Goal: Ask a question: Ask a question

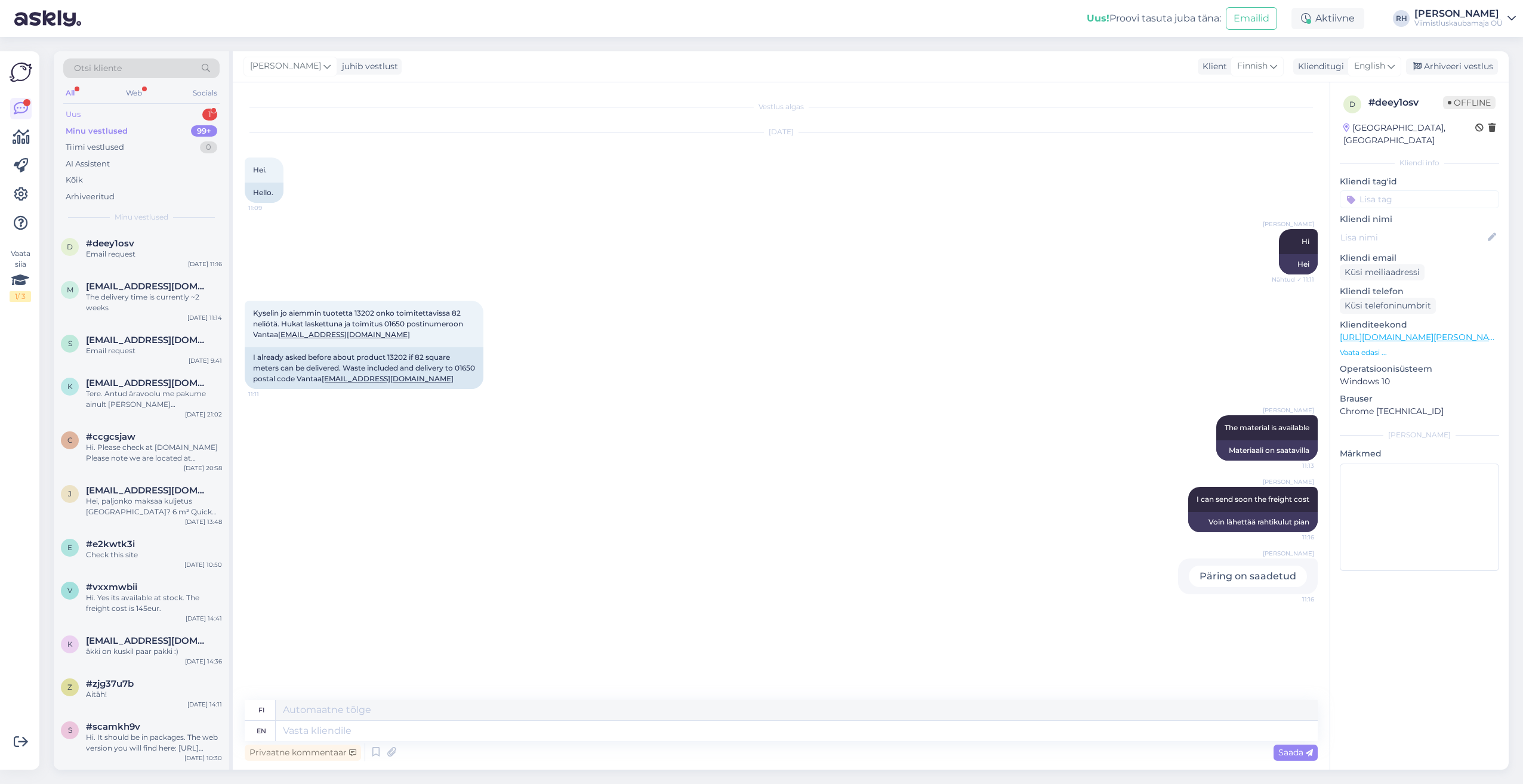
click at [155, 117] on div "Uus 1" at bounding box center [141, 114] width 156 height 16
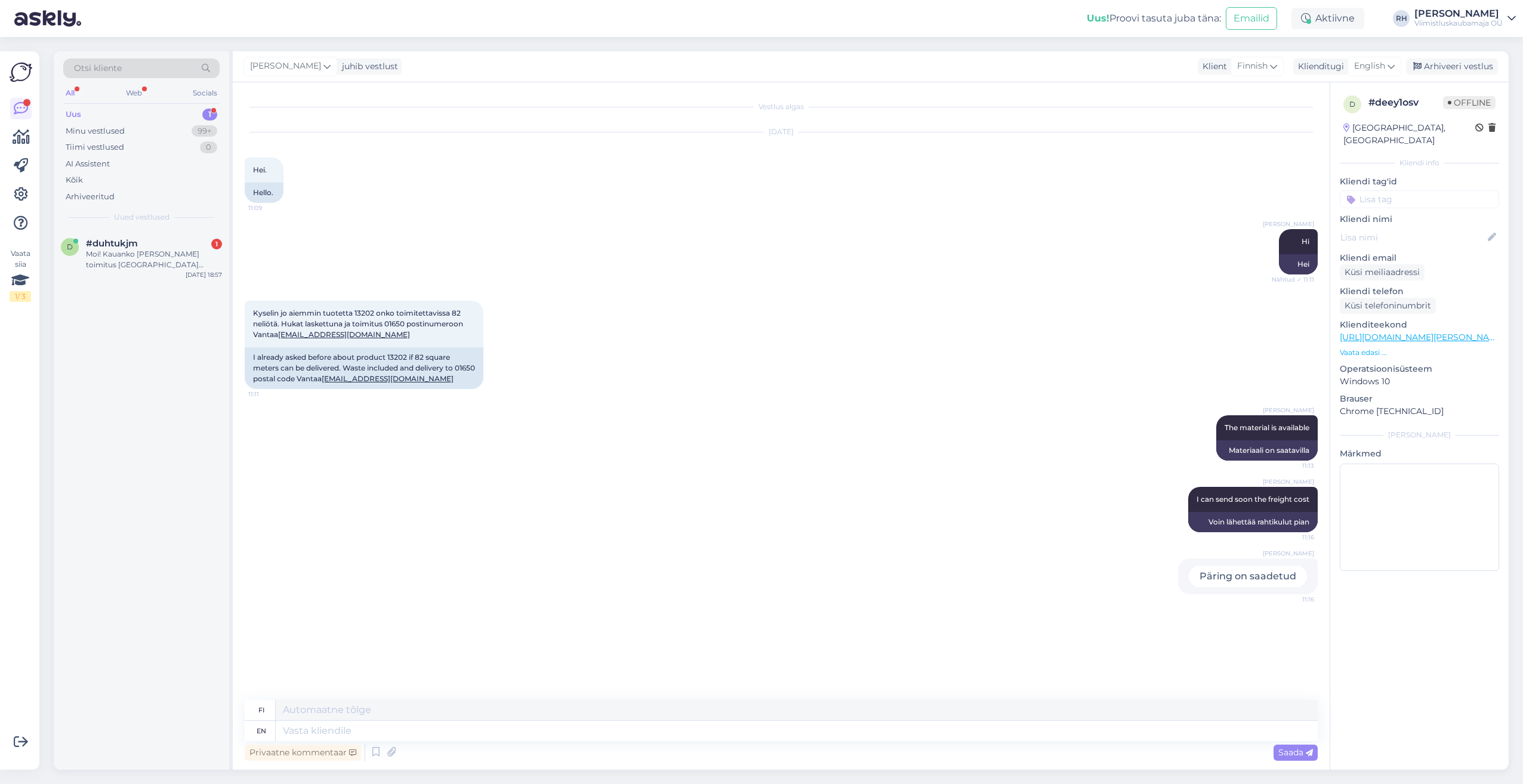
click at [155, 117] on div "Uus 1" at bounding box center [141, 114] width 156 height 16
click at [122, 260] on div "Moi! Kauanko menisi toimitus Helsinkiin varastotuotteella?" at bounding box center [154, 260] width 136 height 22
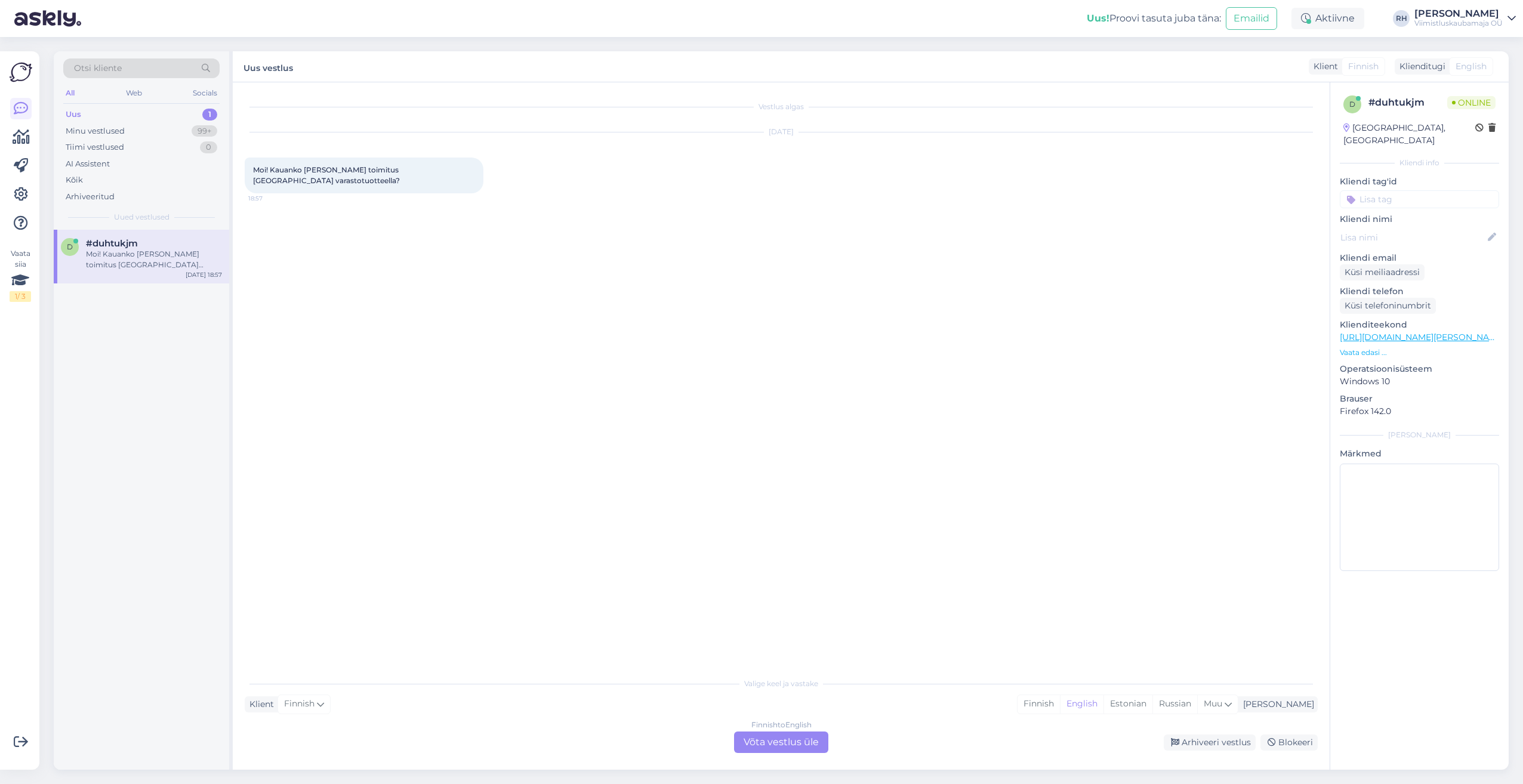
click at [789, 747] on div "Finnish to English Võta vestlus üle" at bounding box center [780, 742] width 94 height 22
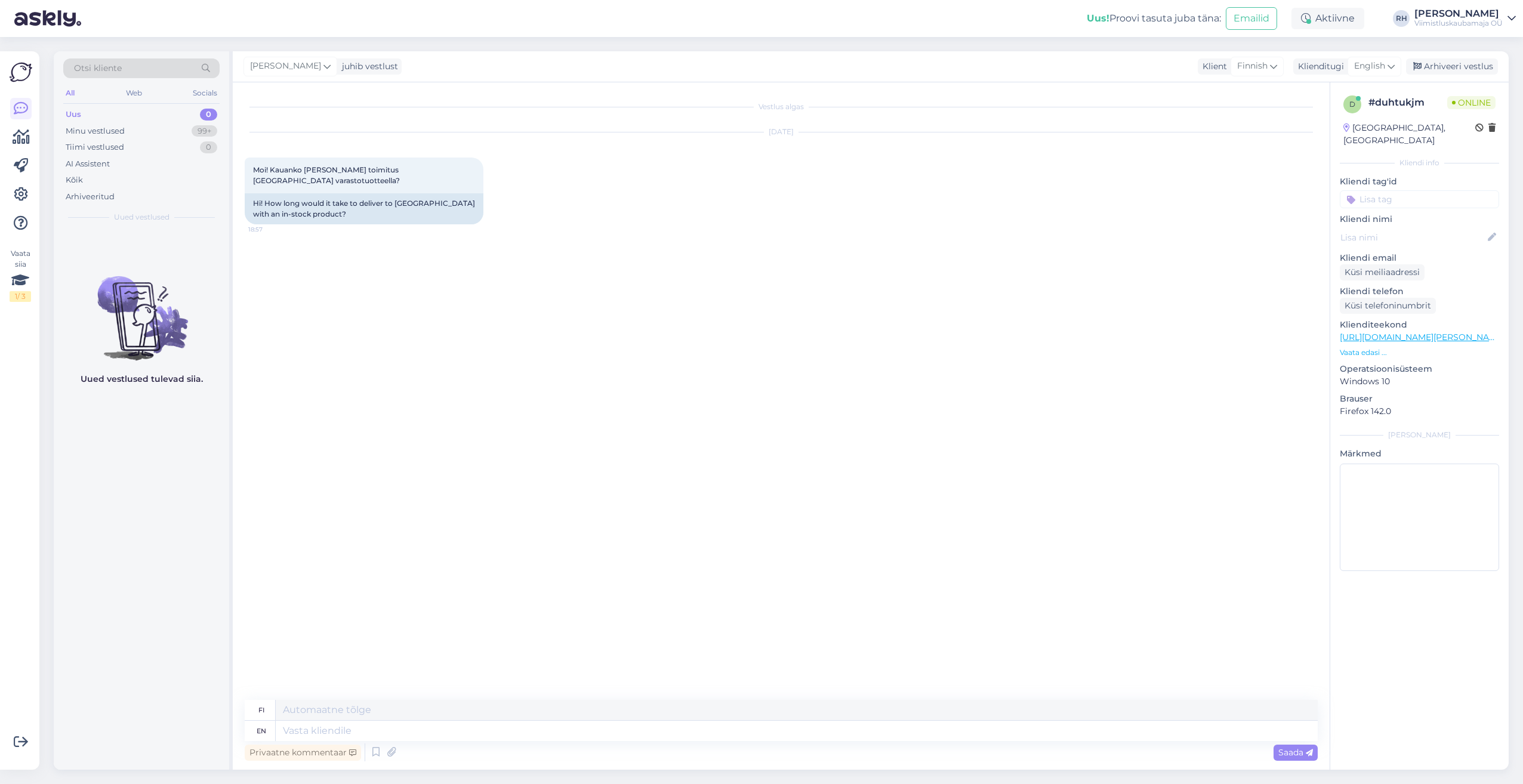
click at [1410, 332] on link "https://viimistluskaubamaja.fi/tuote/kalanruotoparketti-monopark-tammi-crema-45…" at bounding box center [1422, 337] width 165 height 11
click at [312, 731] on textarea at bounding box center [796, 731] width 1042 height 20
type textarea "Hi."
type textarea "Hei."
type textarea "Hi. Bou"
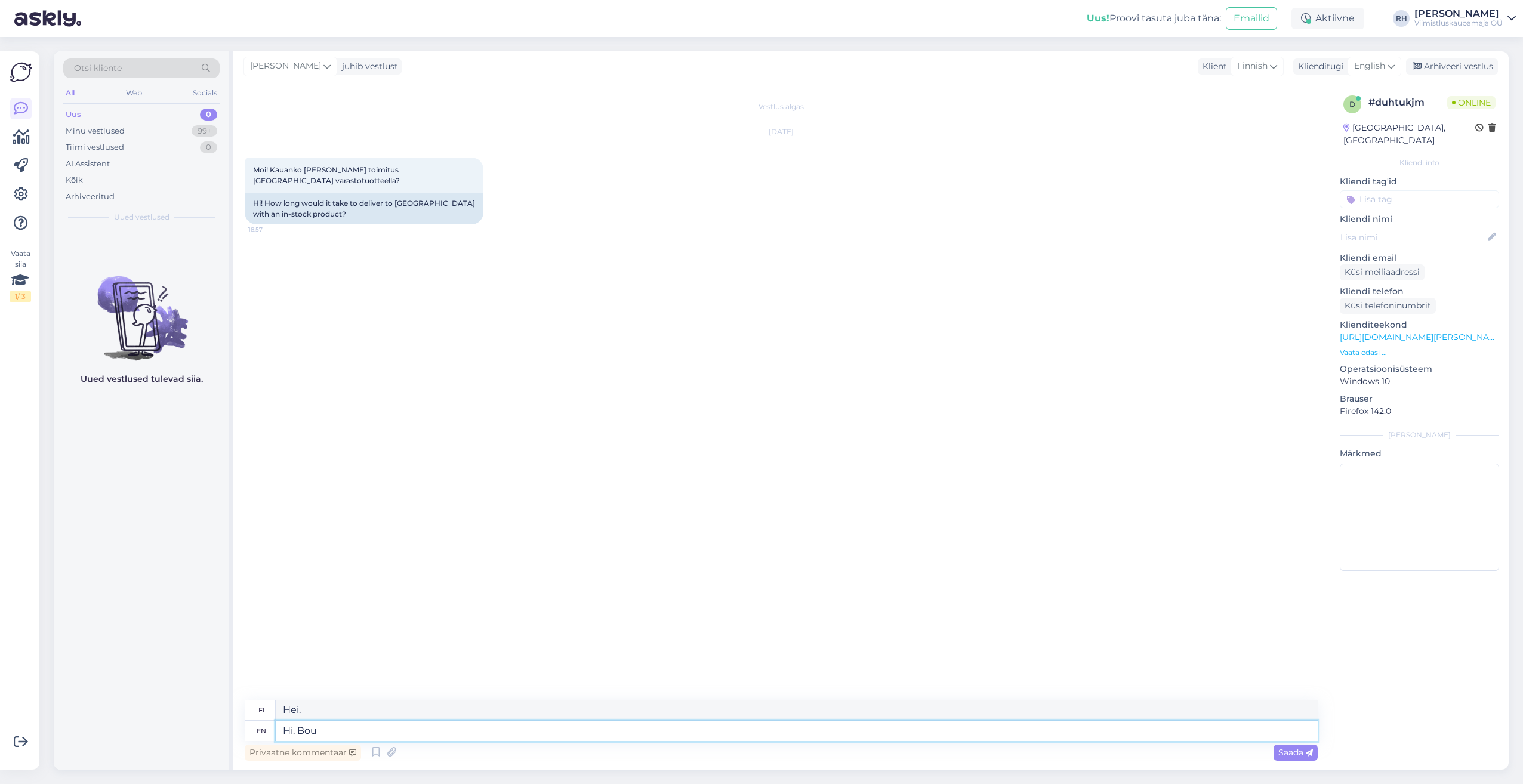
type textarea "Hei. Bout"
type textarea "Hi."
type textarea "Hei."
type textarea "Hi. About"
type textarea "Hei. Tietoja"
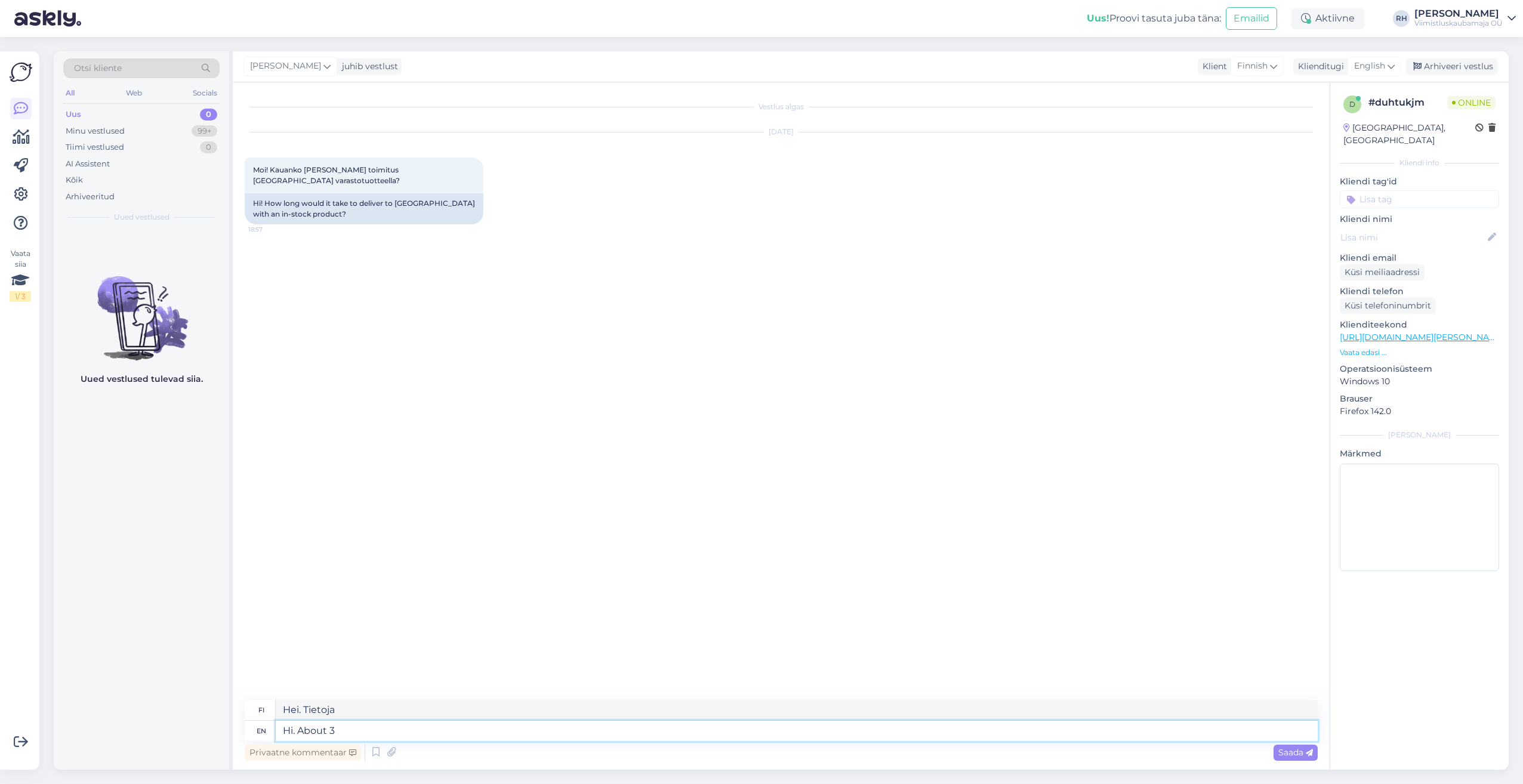
type textarea "Hi. About 3 w"
type textarea "Hei. Noin 3."
type textarea "Hi. About 3 weorking"
type textarea "Hei. Noin 3 viikkoa."
type textarea "Hi. About 3 weorking days."
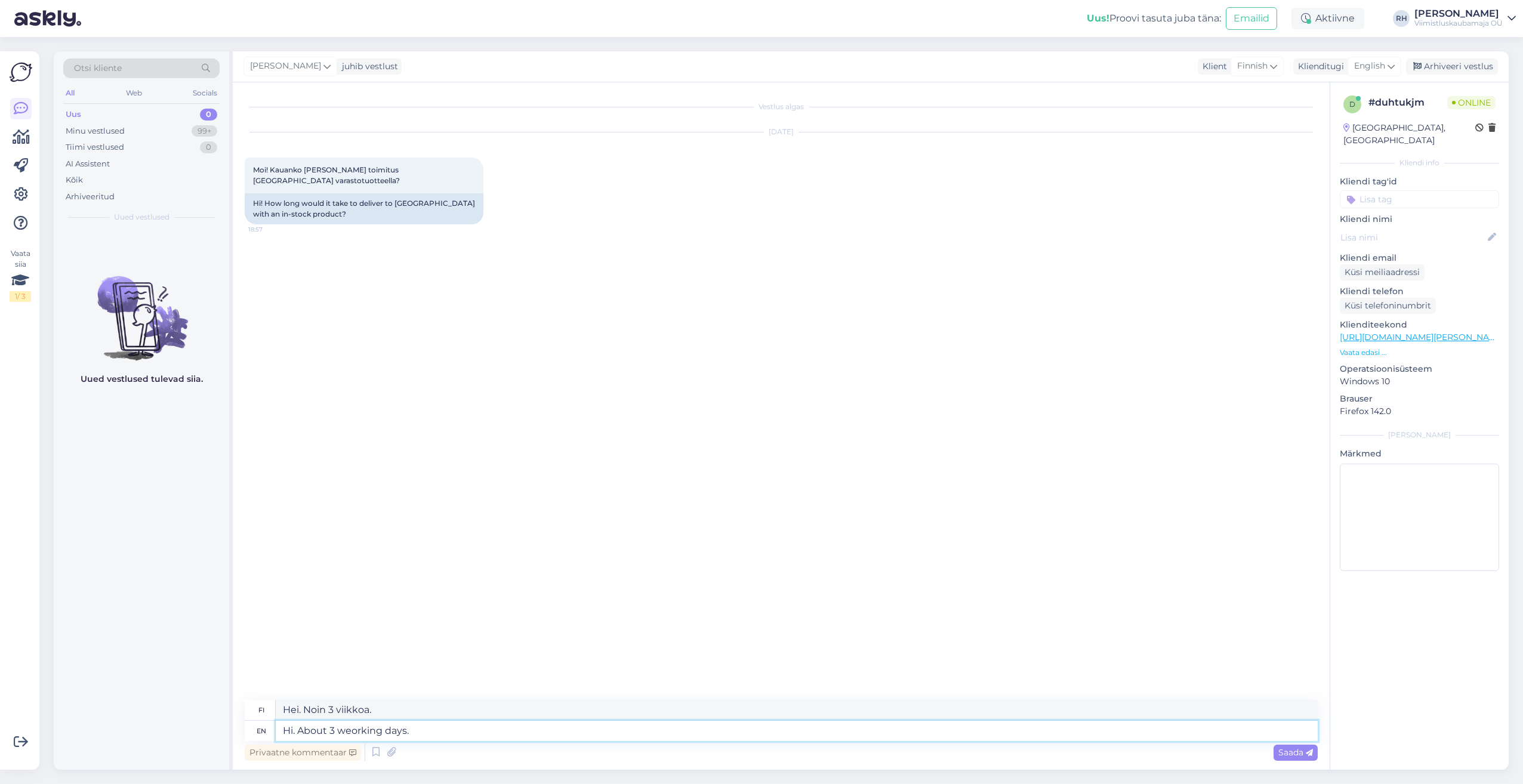
type textarea "Hei. Noin 3 arkipäivää."
click at [354, 726] on textarea "Hi. About 3 weorking days." at bounding box center [796, 731] width 1042 height 20
type textarea "Hi. About 3 working days."
type textarea "That"
type textarea "Että"
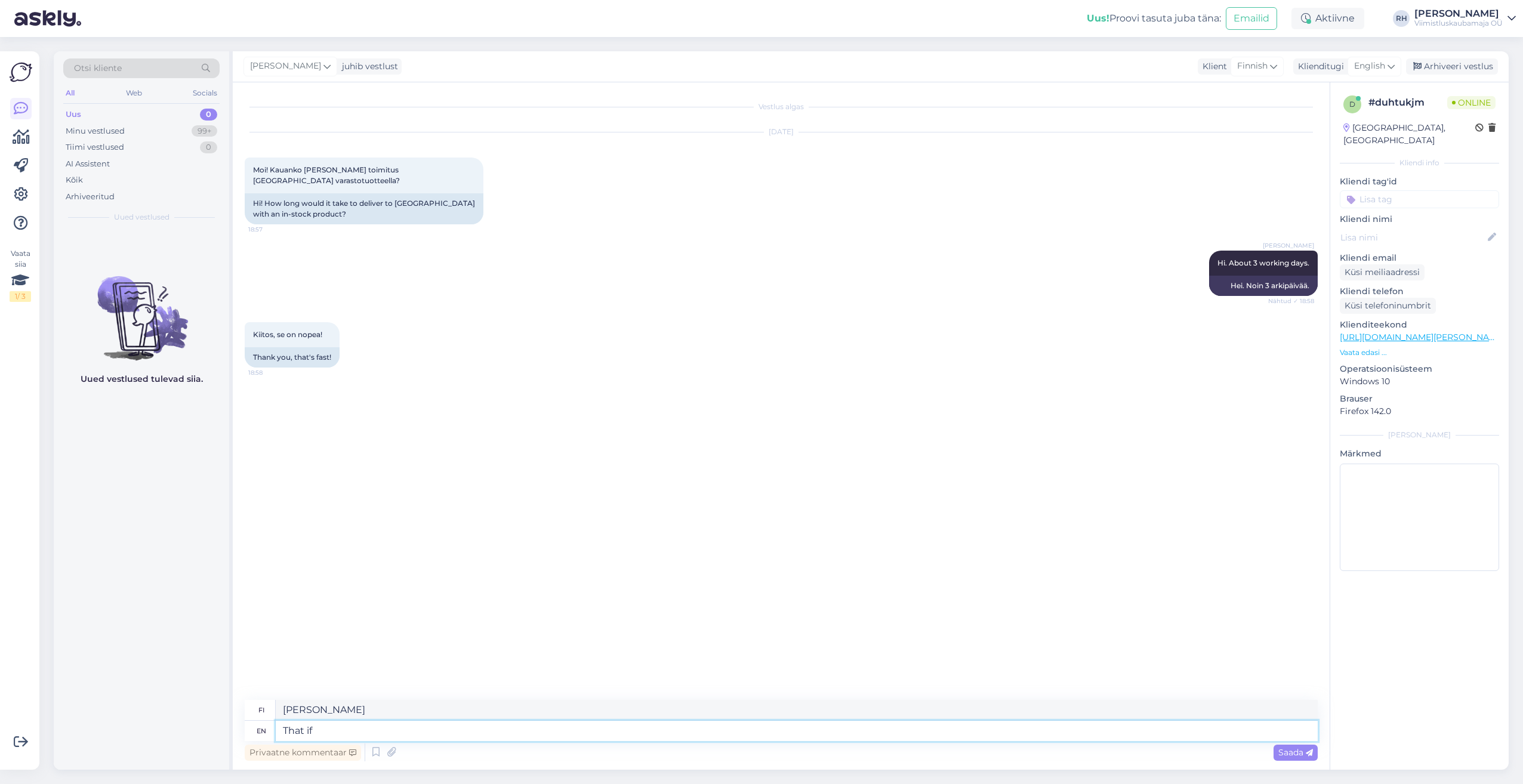
type textarea "That if"
type textarea "Että jos"
type textarea "That if its"
type textarea "Että jos se"
type textarea "That if its available"
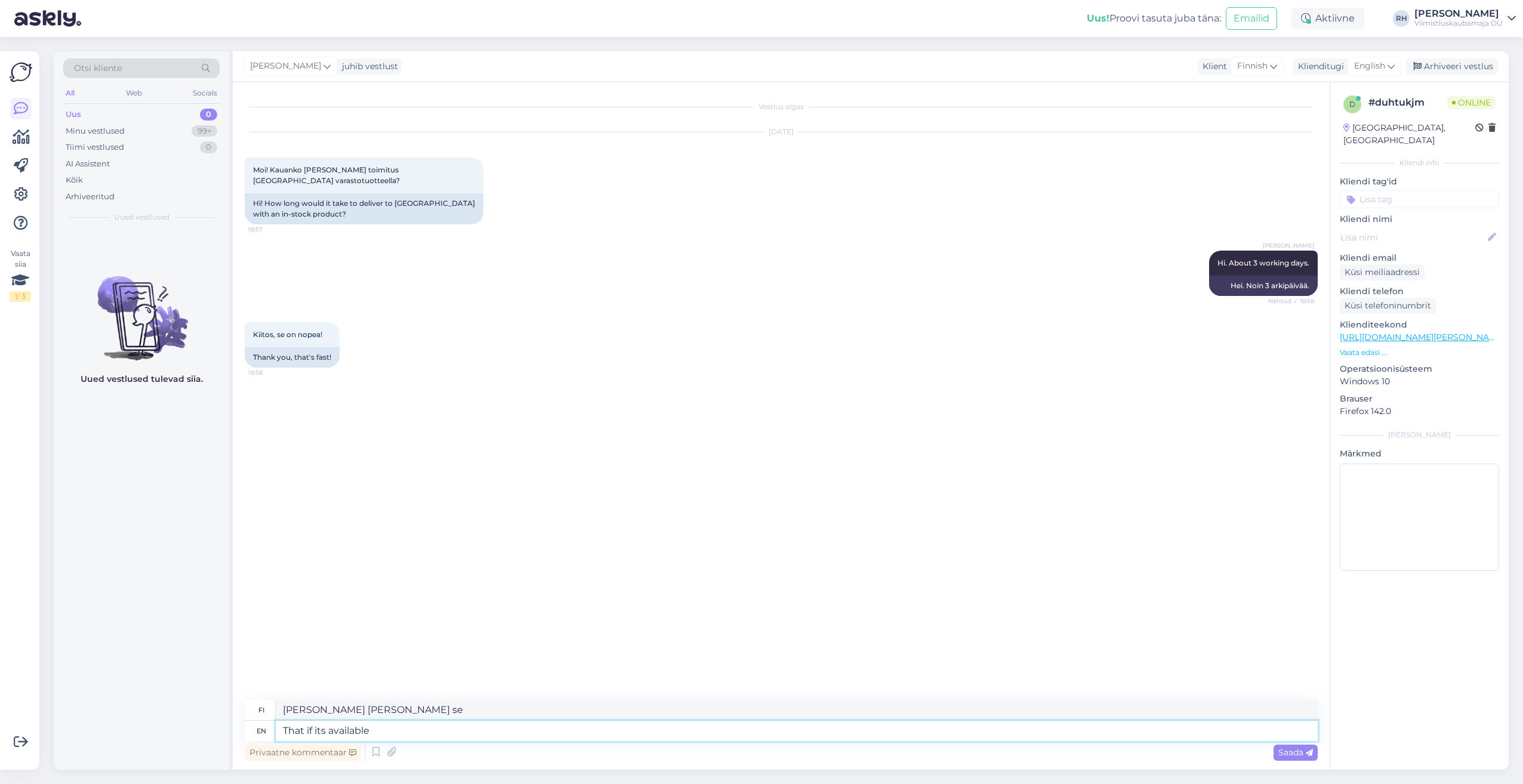
type textarea "Eli jos se on saatavilla"
type textarea "That if its available in"
type textarea "Että jos se on saatavilla"
type textarea "That if its available in stock i"
type textarea "Eli jos se on varastossa saatavilla"
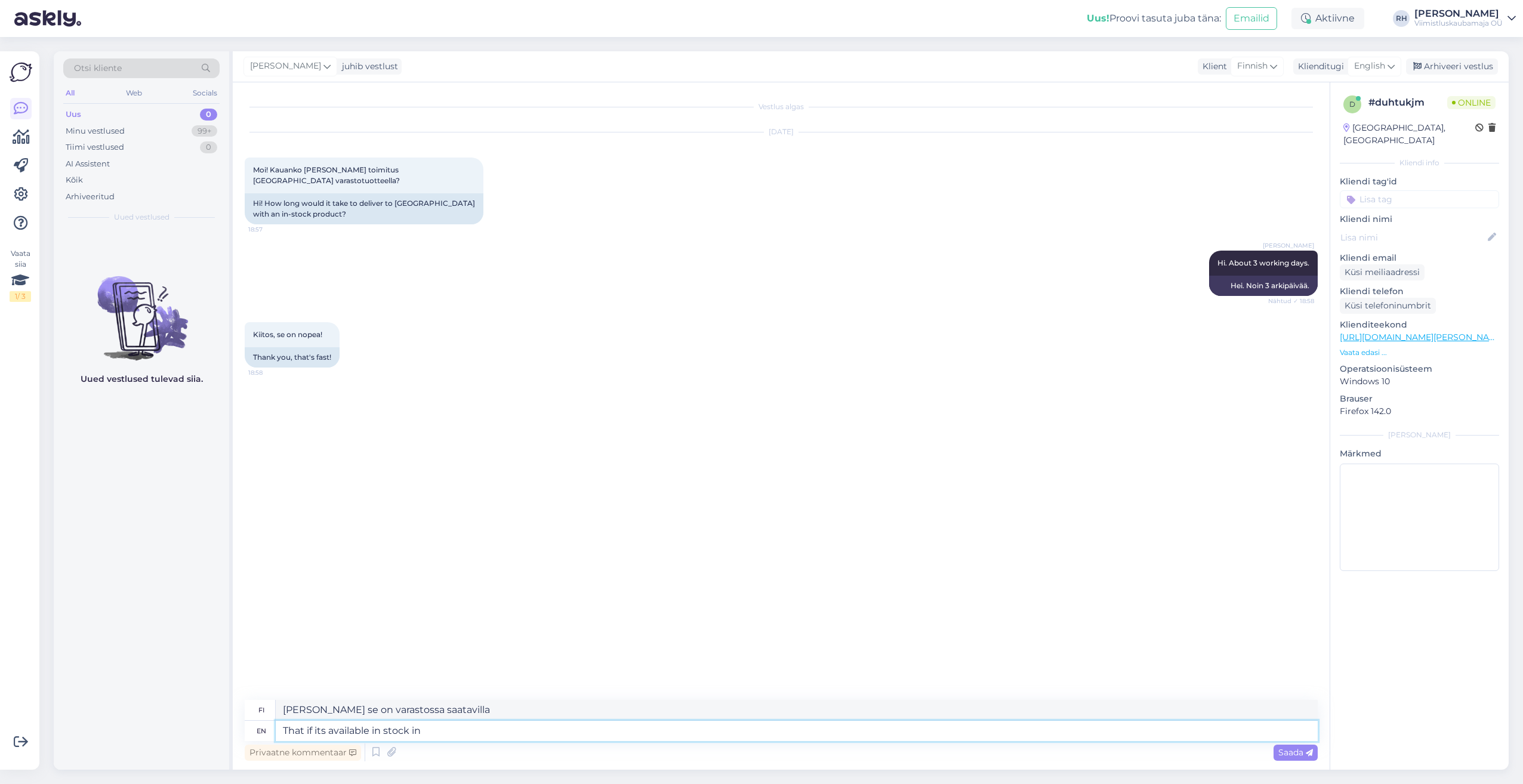
type textarea "That if its available in stock in"
type textarea "Eli jos sitä on varastossa"
type textarea "That if its available"
type textarea "Eli jos se on varastossa saatavilla"
type textarea "That if its avai"
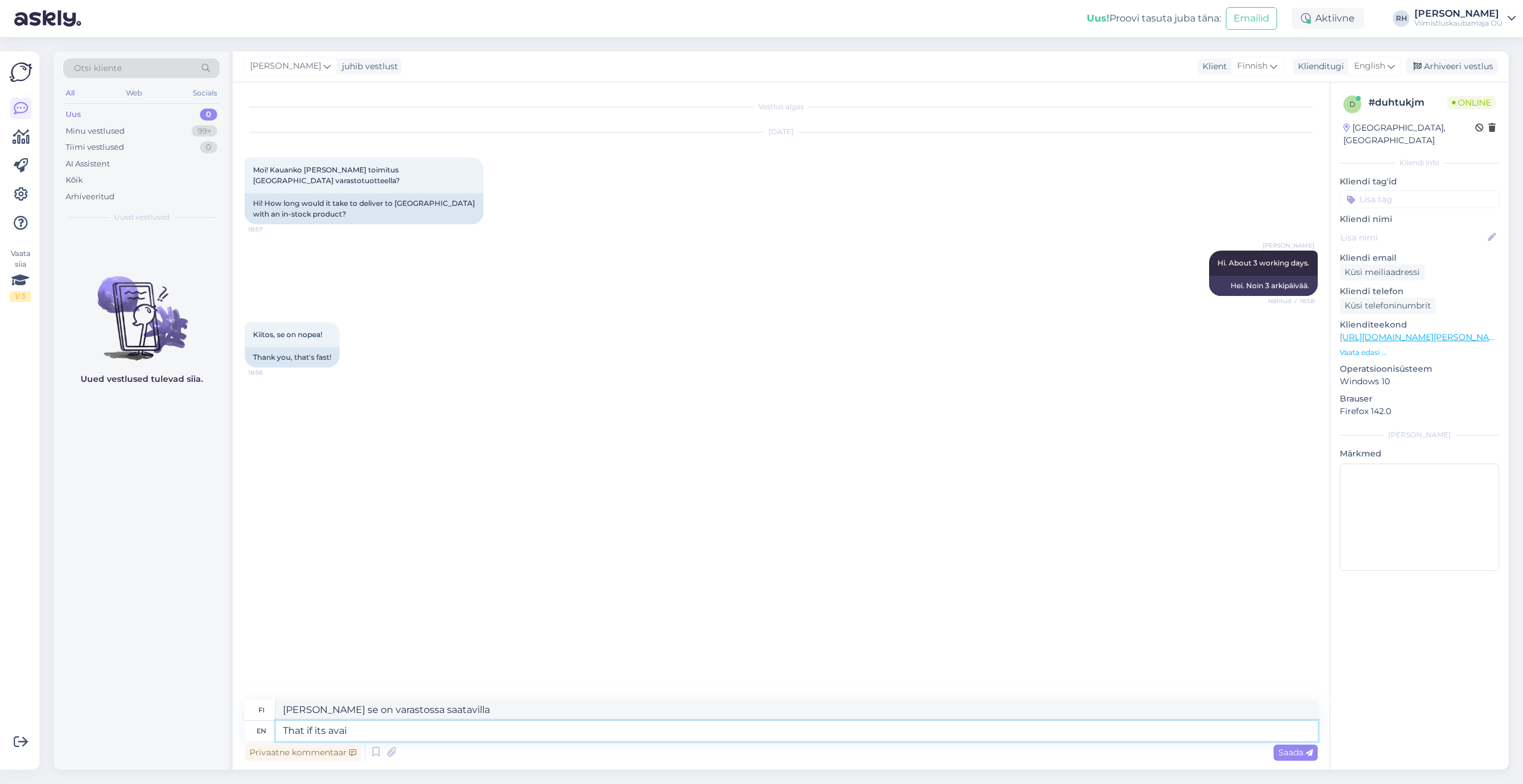
type textarea "Eli jos se on saatavilla"
type textarea "That if its ava"
type textarea "Että jos se on saatavilla"
type textarea "That if its"
type textarea "Että jos se"
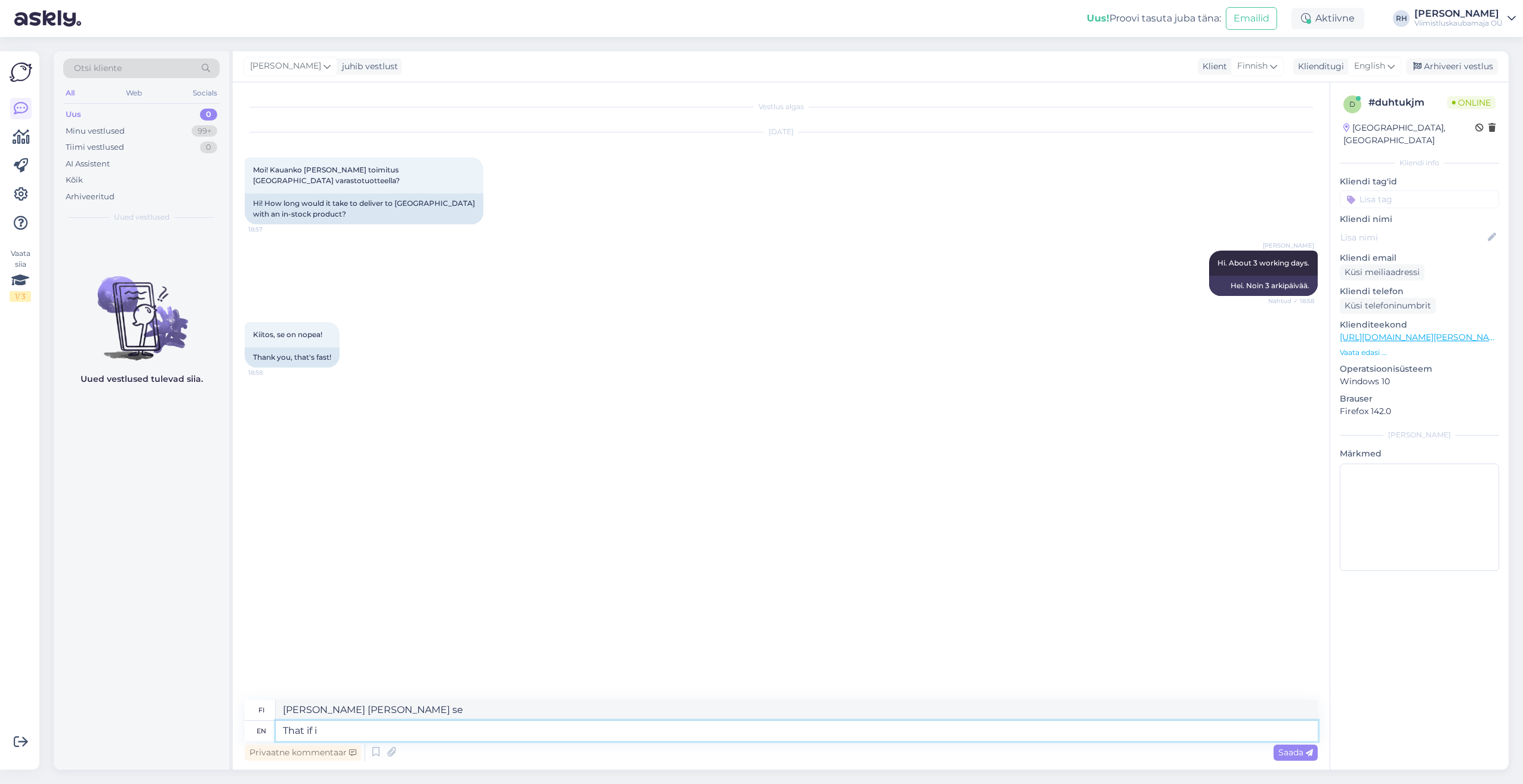
type textarea "That if"
type textarea "Että jos"
type textarea "That if the product is"
type textarea "Että jos tuote"
type textarea "That if the product is"
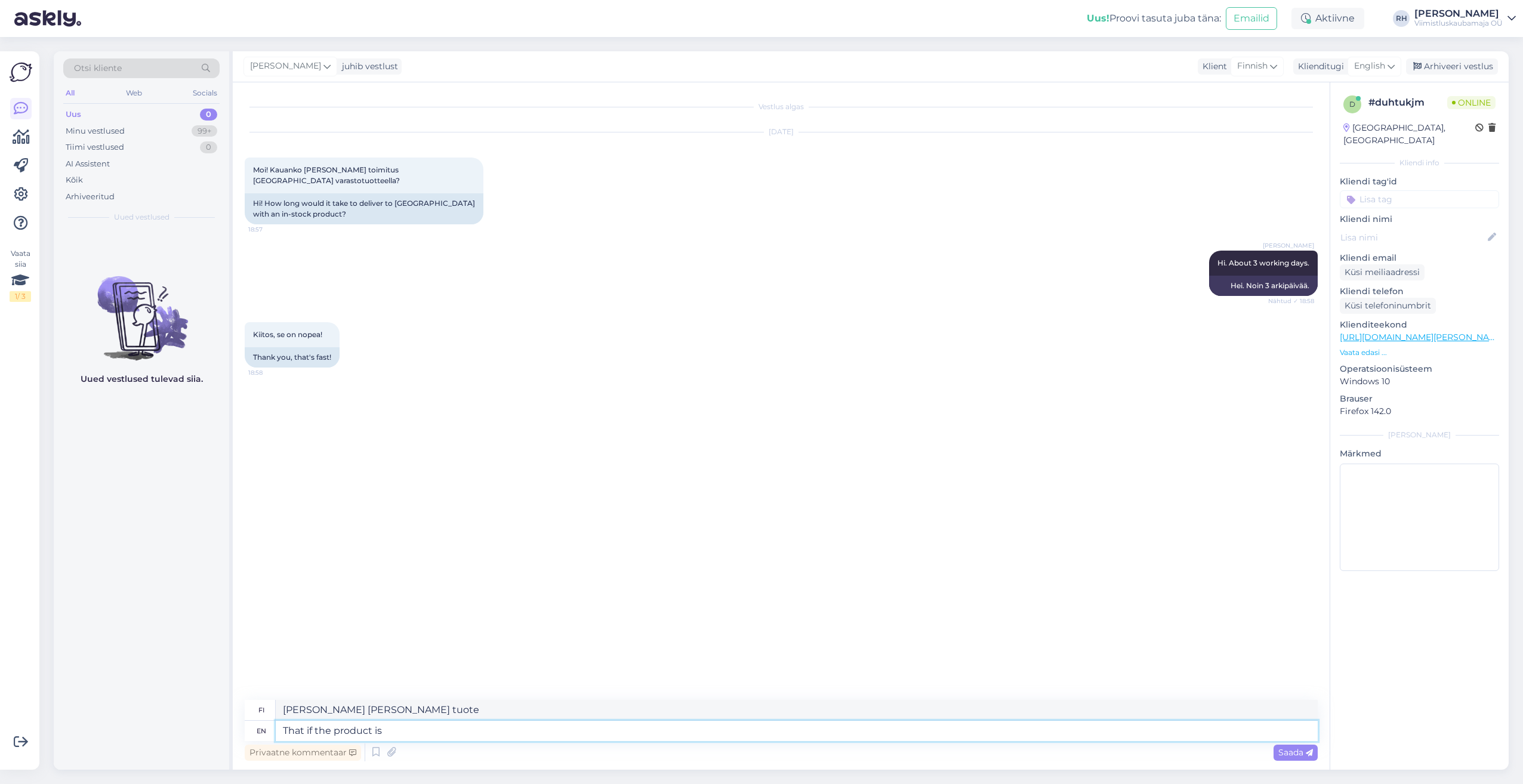
type textarea "Että jos tuote on"
type textarea "That if the product is in nessecary"
type textarea "Että jos tuote on välttämätön"
type textarea "That if the product is in nessecary amount"
type textarea "Jos tuotetta on tarvittava määrä"
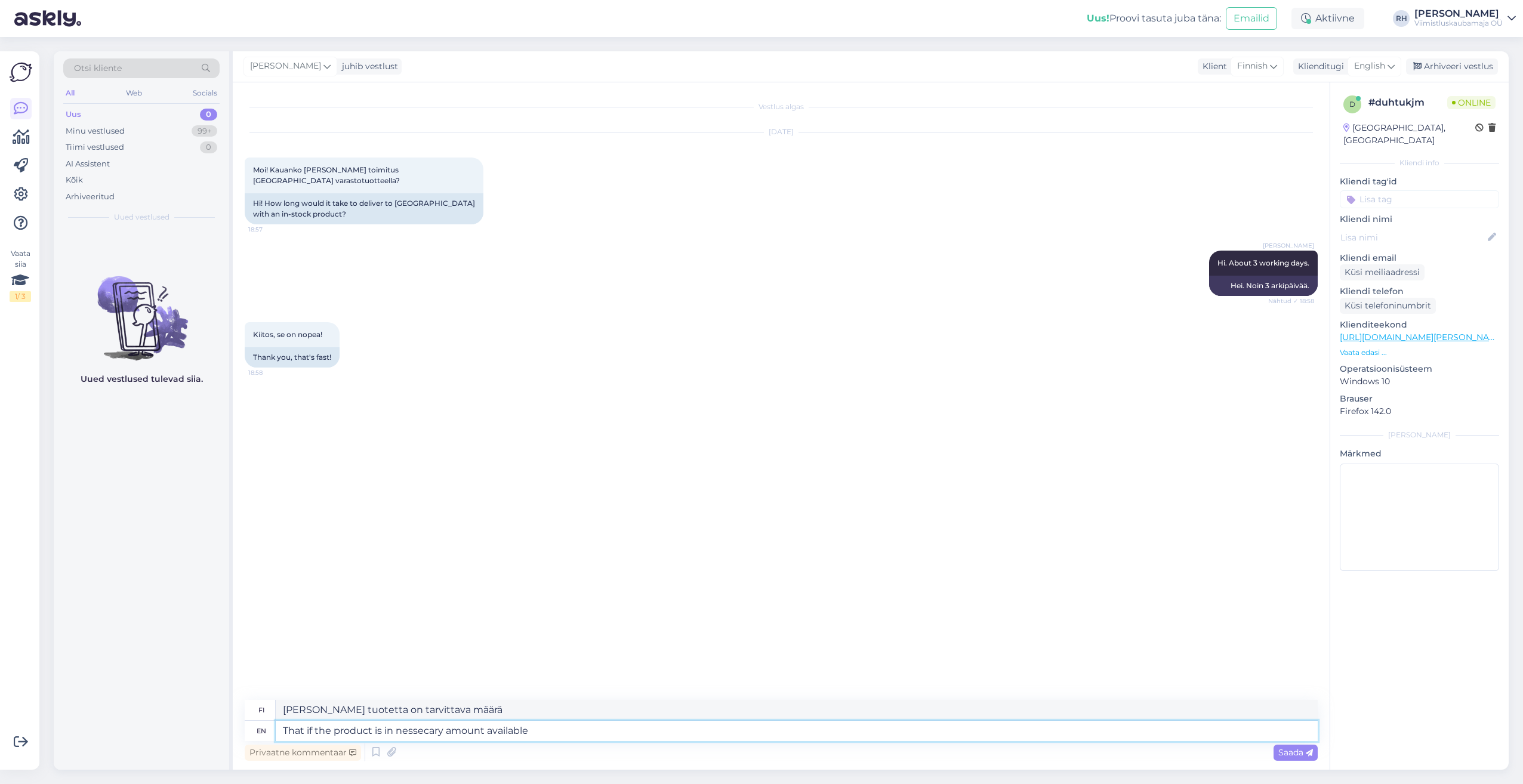
type textarea "That if the product is in nessecary amount available"
type textarea "Jos tuotetta on saatavilla tarvittava määrä"
type textarea "That if the product is in nessecary amount available at stock."
type textarea "Eli jos tuotetta on varastossa tarvittava määrä."
type textarea "That if the product is in necessary amount available at stock."
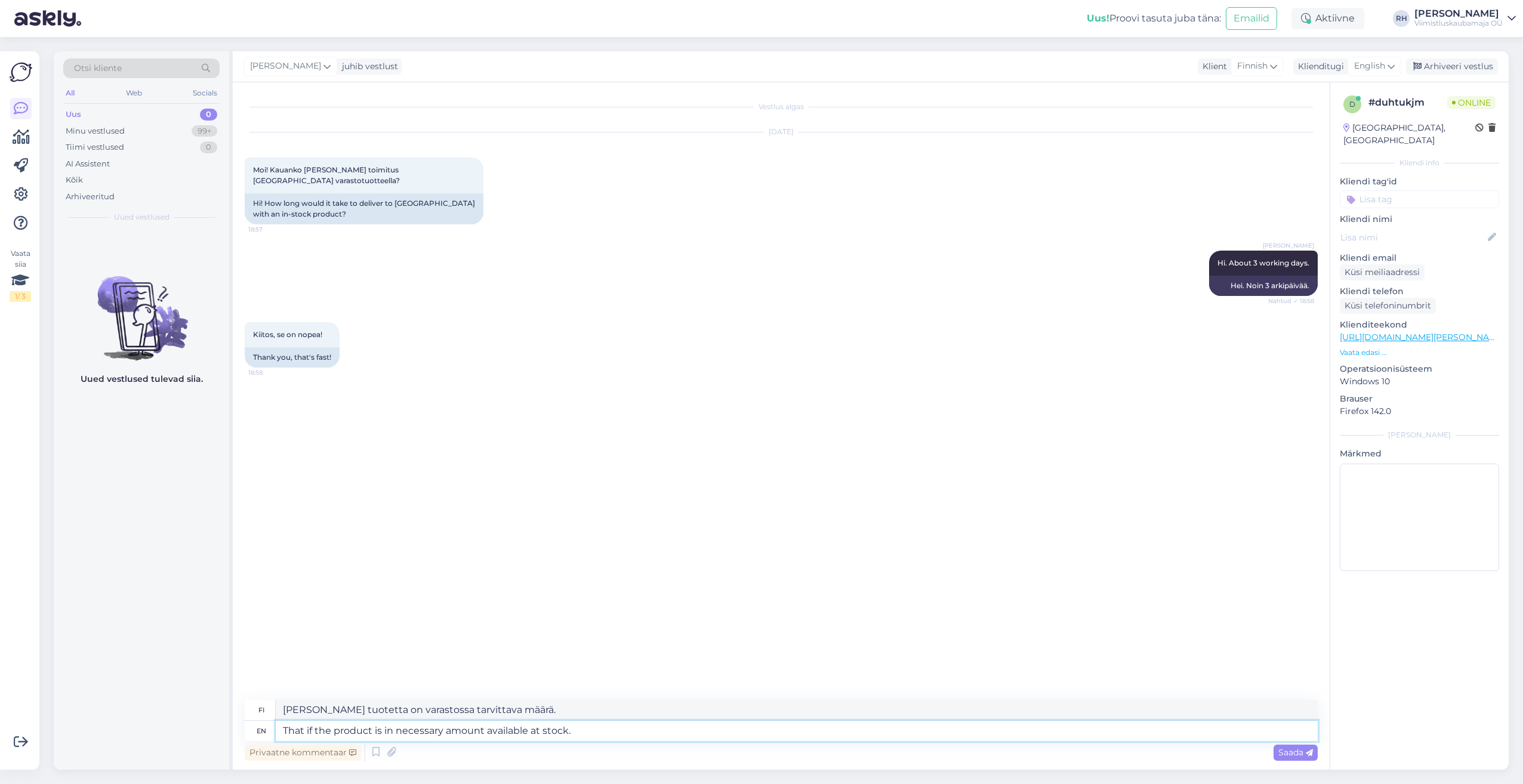
type textarea "Jos tuotetta on varastossa tarvittava määrä."
click at [332, 731] on textarea "That if the product is in necessary amount available at stock." at bounding box center [796, 731] width 1042 height 20
type textarea "That if the needed product is in necessary amount available at stock."
type textarea "Eli jos tarvittavaa tuotetta on varastossa tarvittava määrä."
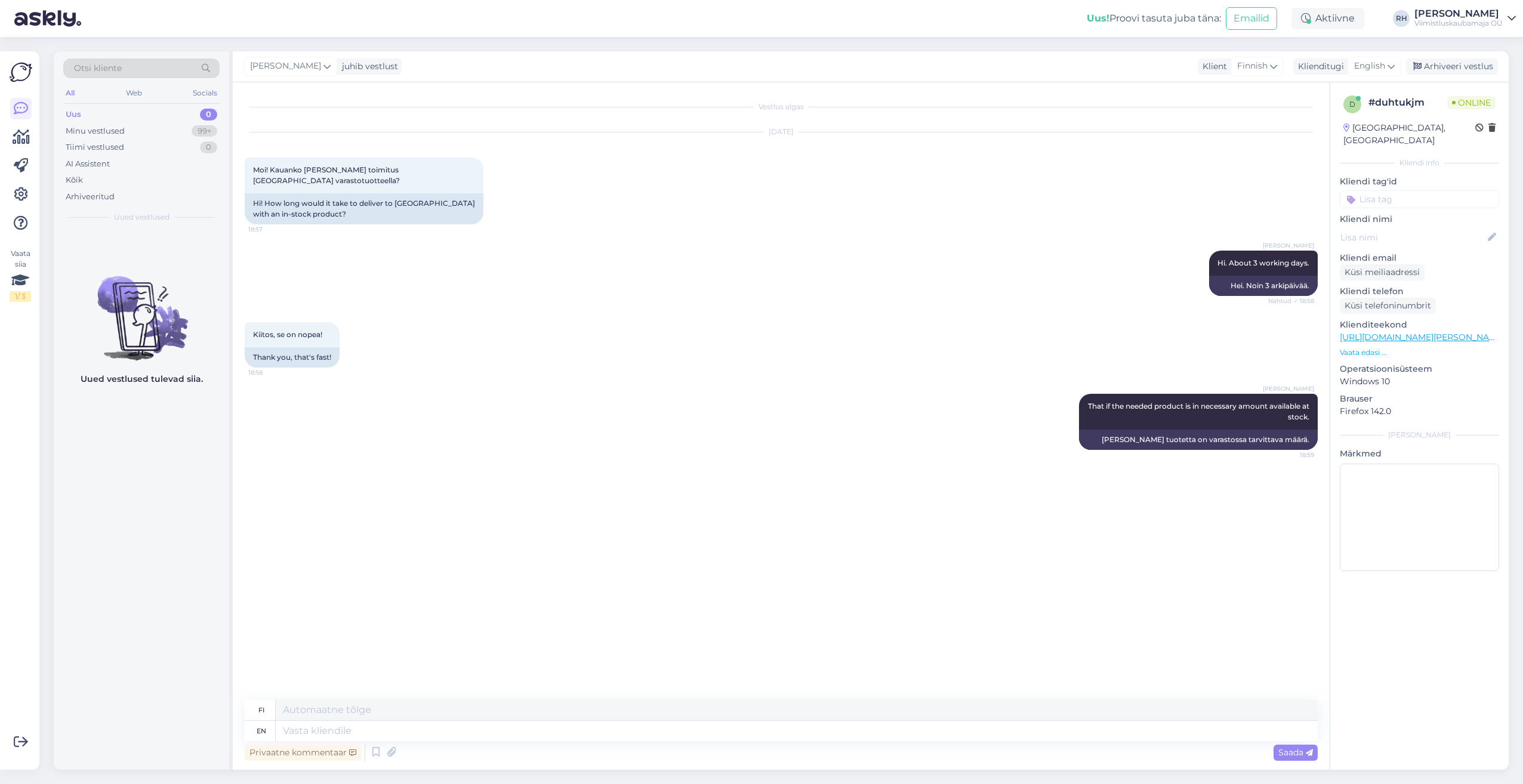
click at [1367, 332] on link "https://viimistluskaubamaja.fi/tuote/kalanruotoparketti-monopark-tammi-crema-45…" at bounding box center [1422, 337] width 165 height 11
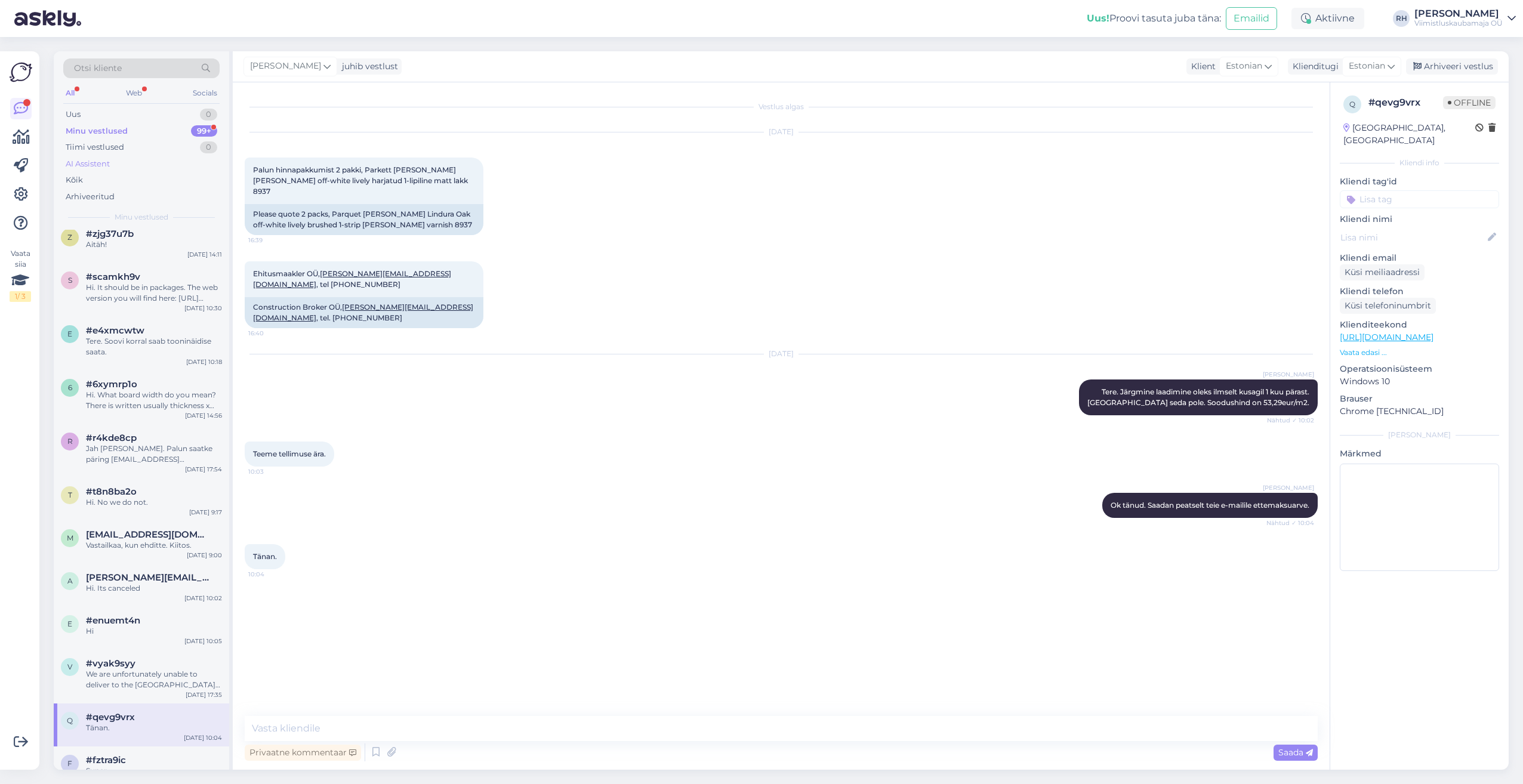
scroll to position [477, 0]
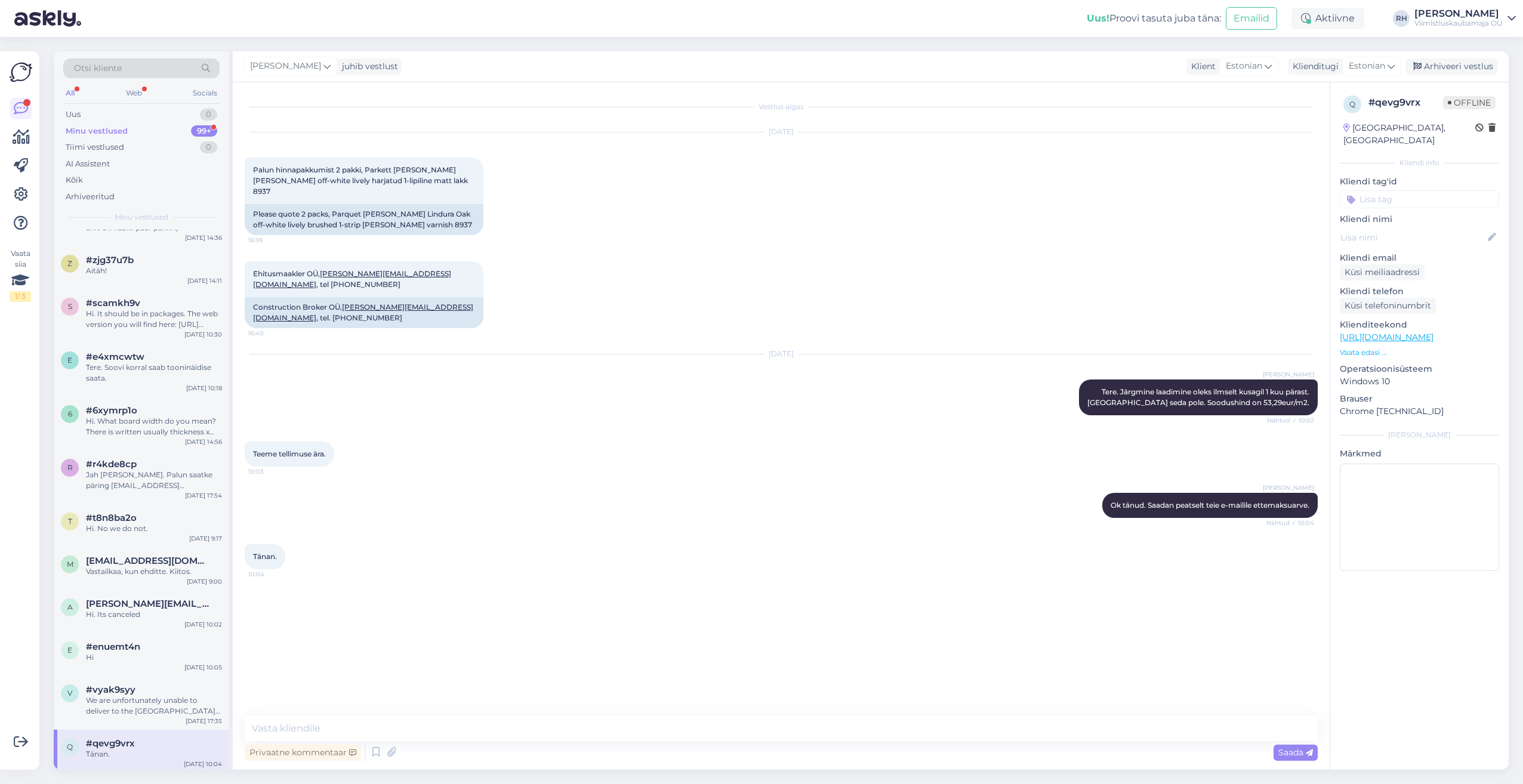
click at [124, 125] on div "Minu vestlused" at bounding box center [96, 131] width 62 height 12
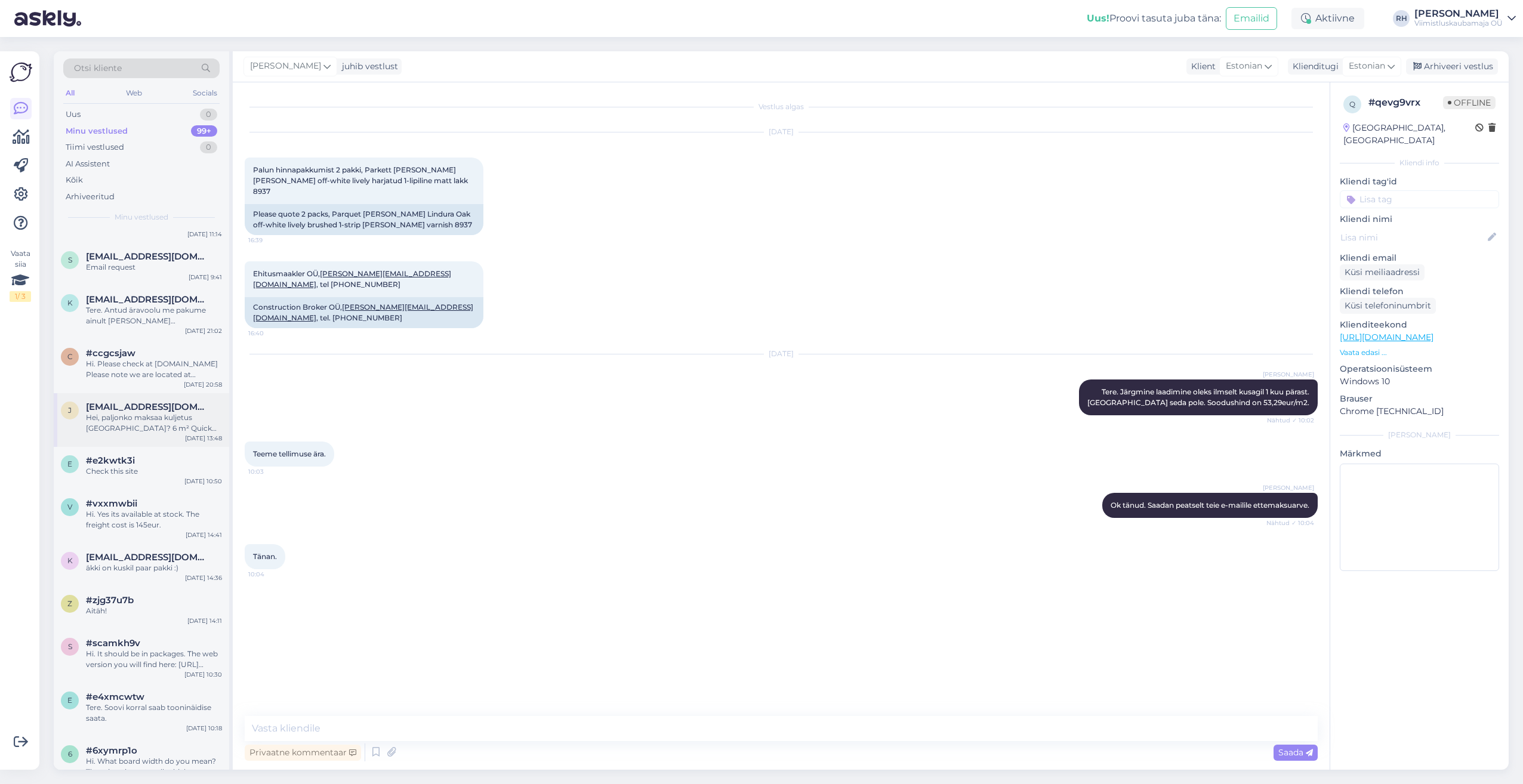
scroll to position [0, 0]
